Goal: Transaction & Acquisition: Obtain resource

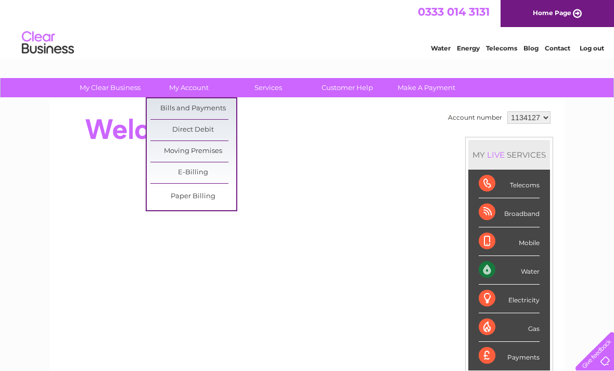
click at [213, 107] on link "Bills and Payments" at bounding box center [193, 108] width 86 height 21
click at [199, 100] on link "Bills and Payments" at bounding box center [193, 108] width 86 height 21
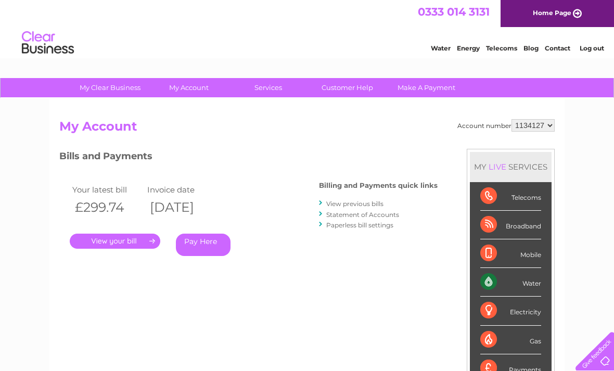
click at [144, 234] on link "." at bounding box center [115, 241] width 91 height 15
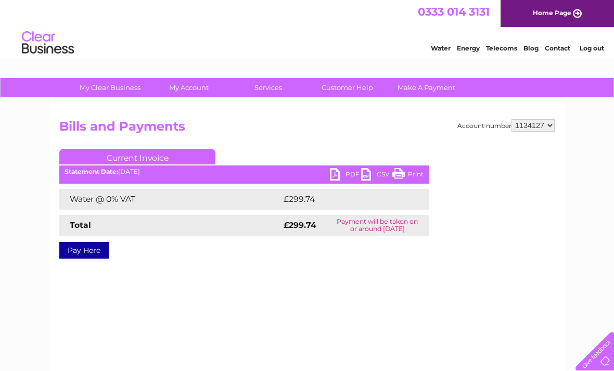
click at [331, 181] on link "PDF" at bounding box center [345, 175] width 31 height 15
click at [592, 48] on link "Log out" at bounding box center [592, 48] width 24 height 8
